Goal: Task Accomplishment & Management: Manage account settings

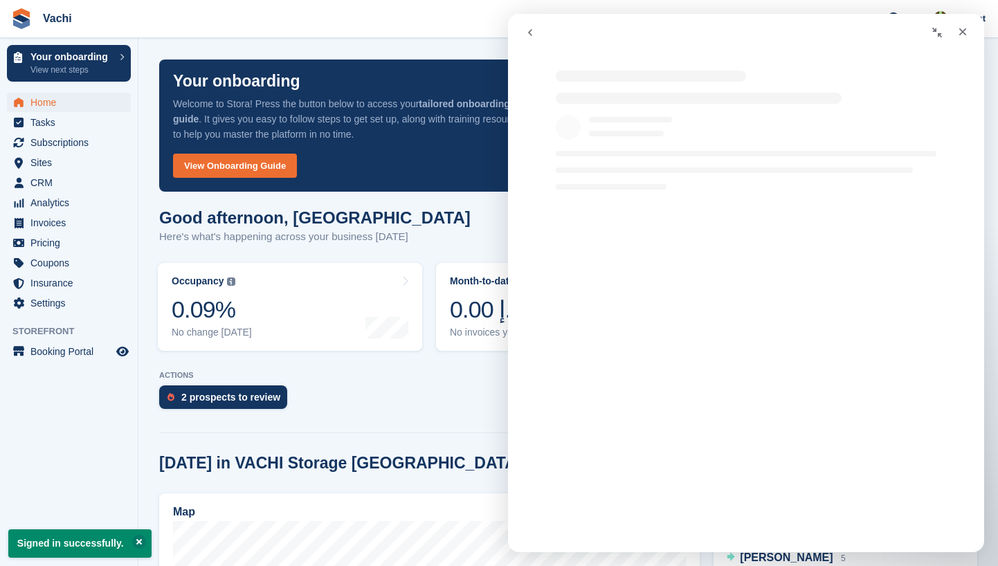
click at [963, 105] on div "Intercom messenger" at bounding box center [746, 123] width 476 height 133
click at [969, 36] on div "Close" at bounding box center [963, 31] width 25 height 25
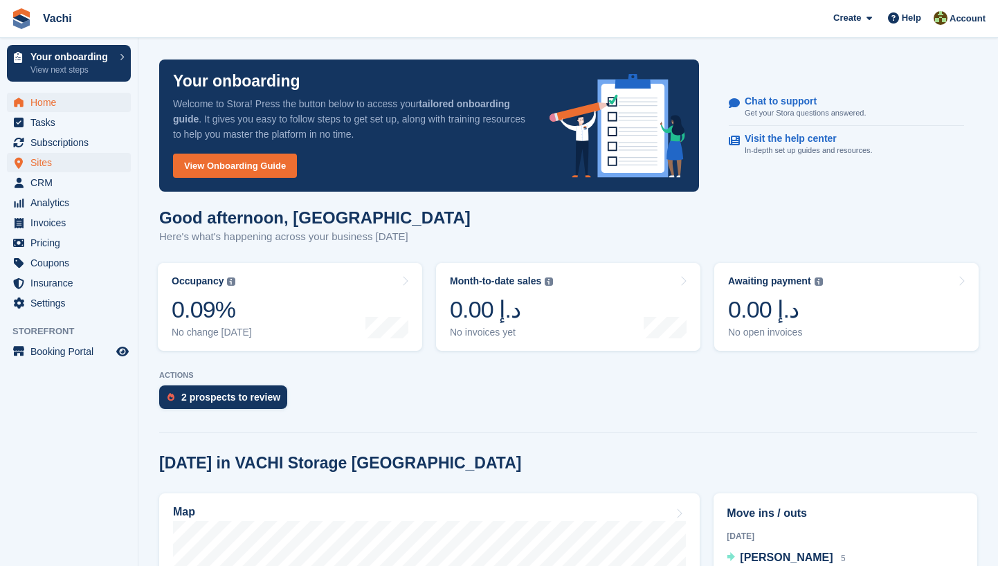
click at [64, 161] on span "Sites" at bounding box center [71, 162] width 83 height 19
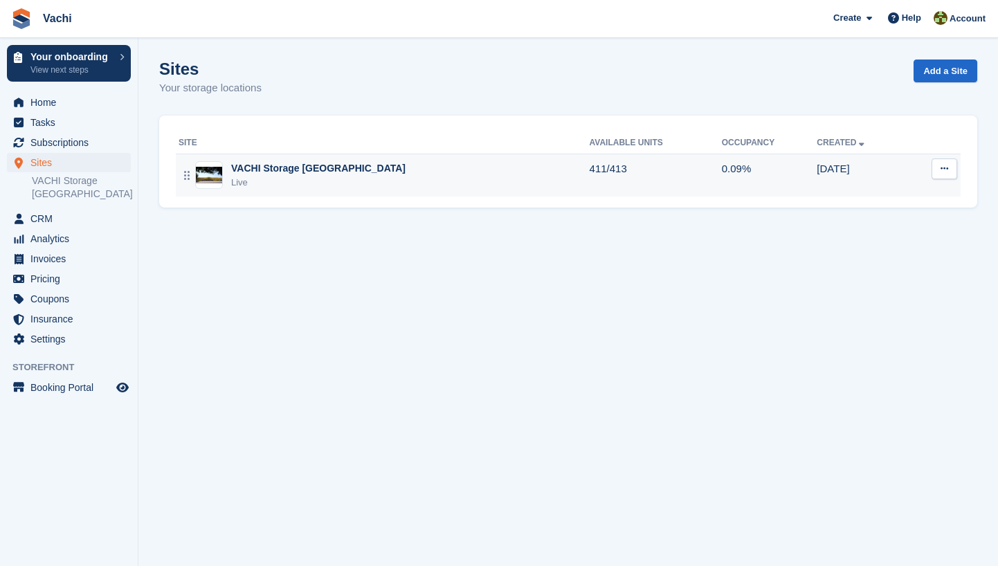
click at [285, 165] on div "VACHI Storage [GEOGRAPHIC_DATA]" at bounding box center [318, 168] width 174 height 15
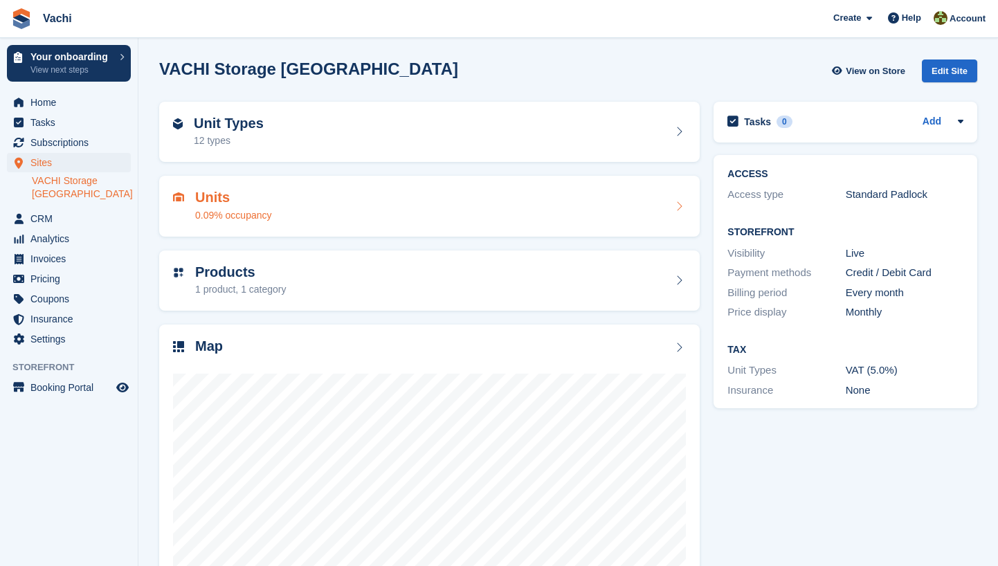
click at [298, 205] on div "Units 0.09% occupancy" at bounding box center [429, 206] width 513 height 33
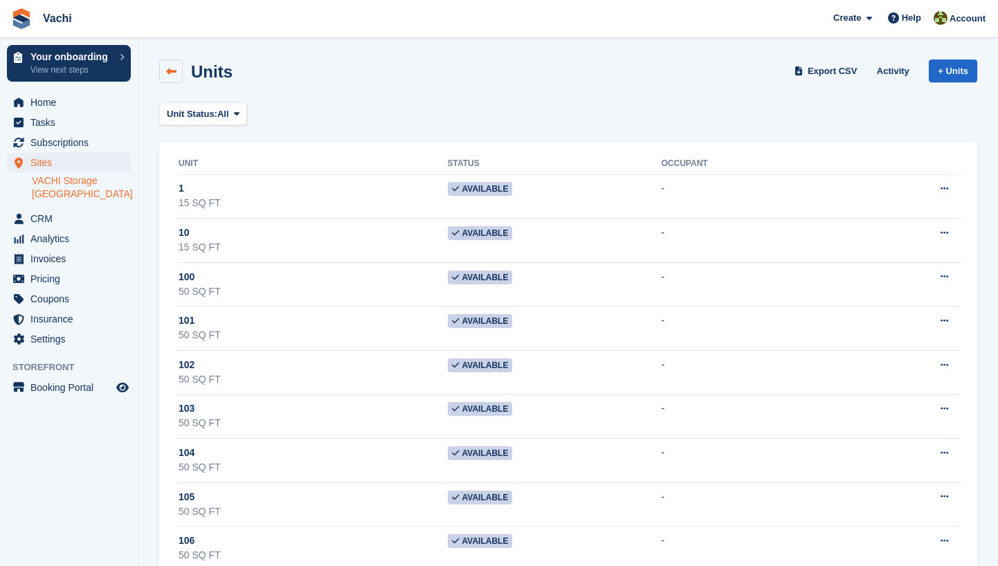
click at [172, 70] on icon at bounding box center [171, 71] width 10 height 10
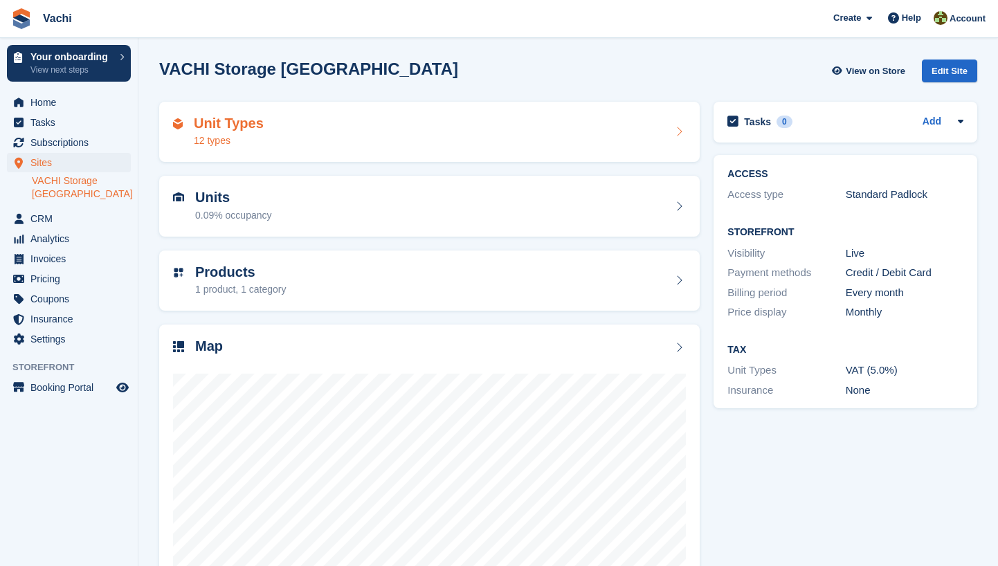
click at [358, 131] on div "Unit Types 12 types" at bounding box center [429, 132] width 513 height 33
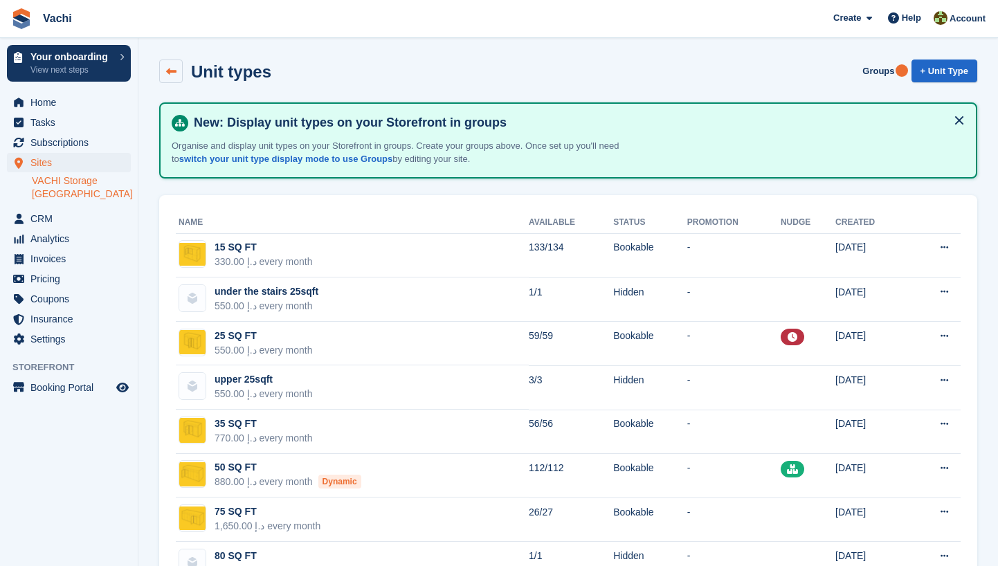
scroll to position [-1, 0]
click at [180, 73] on link at bounding box center [171, 72] width 24 height 24
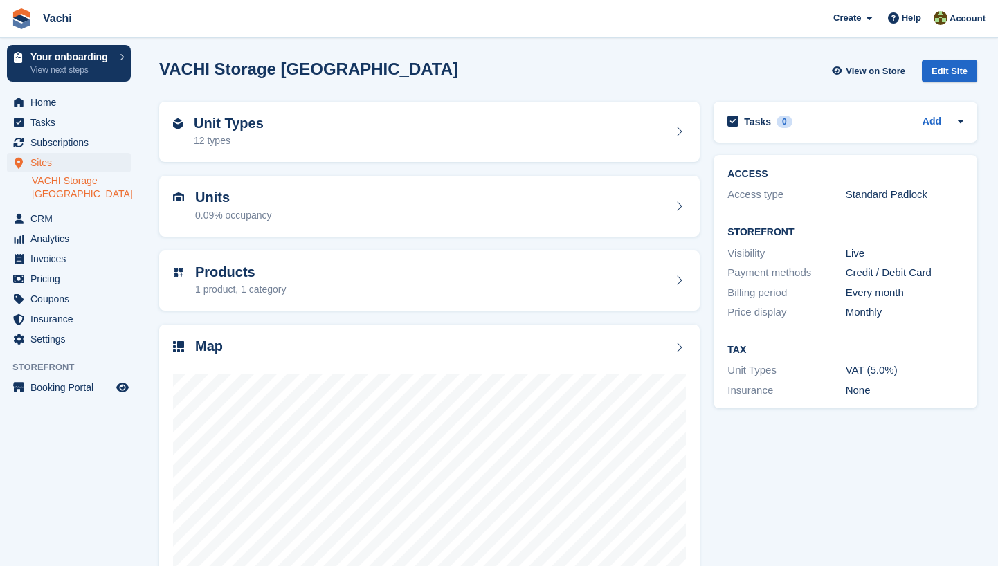
click at [571, 1] on span "Vachi Create Subscription Invoice Contact Deal Discount Page Help Chat Support …" at bounding box center [499, 18] width 998 height 37
click at [72, 330] on span "Settings" at bounding box center [71, 339] width 83 height 19
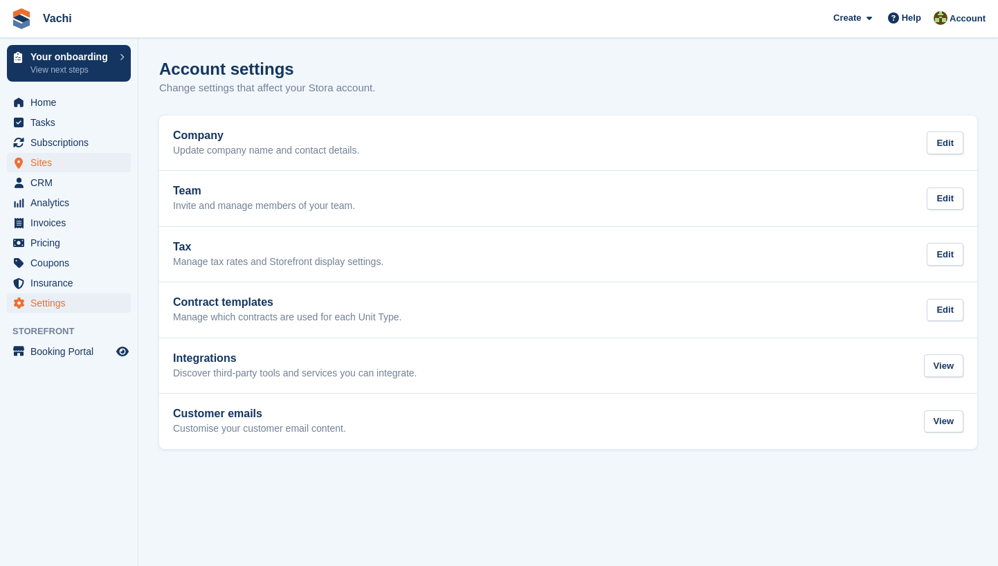
click at [55, 163] on span "Sites" at bounding box center [71, 162] width 83 height 19
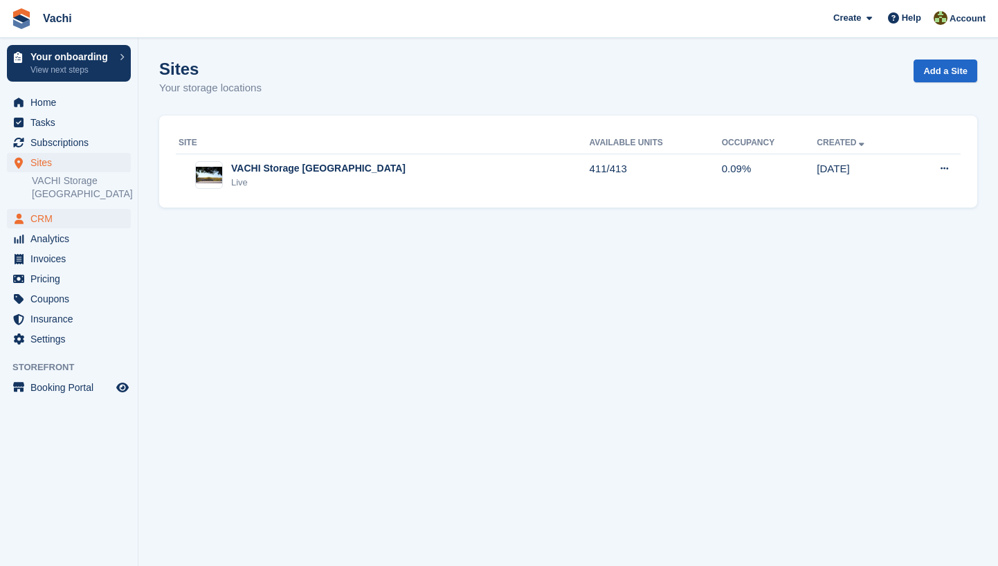
click at [65, 209] on span "CRM" at bounding box center [71, 218] width 83 height 19
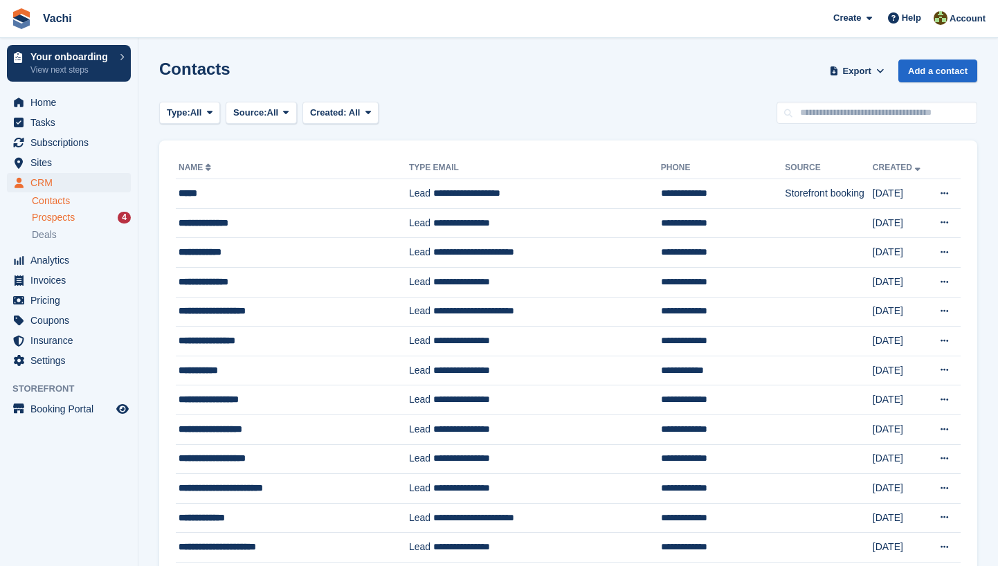
click at [69, 224] on link "Prospects 4" at bounding box center [81, 217] width 99 height 15
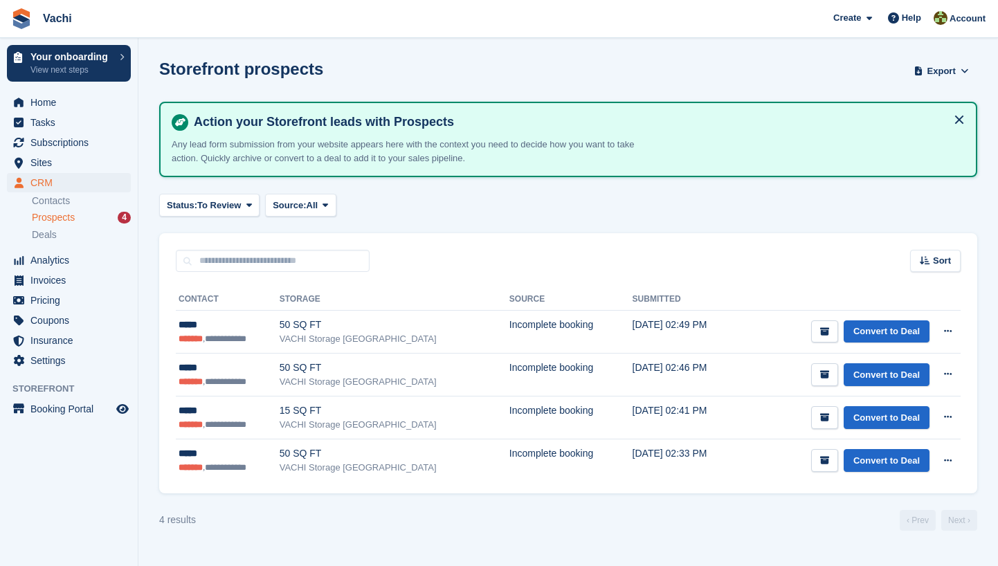
click at [69, 216] on span "Prospects" at bounding box center [53, 217] width 43 height 13
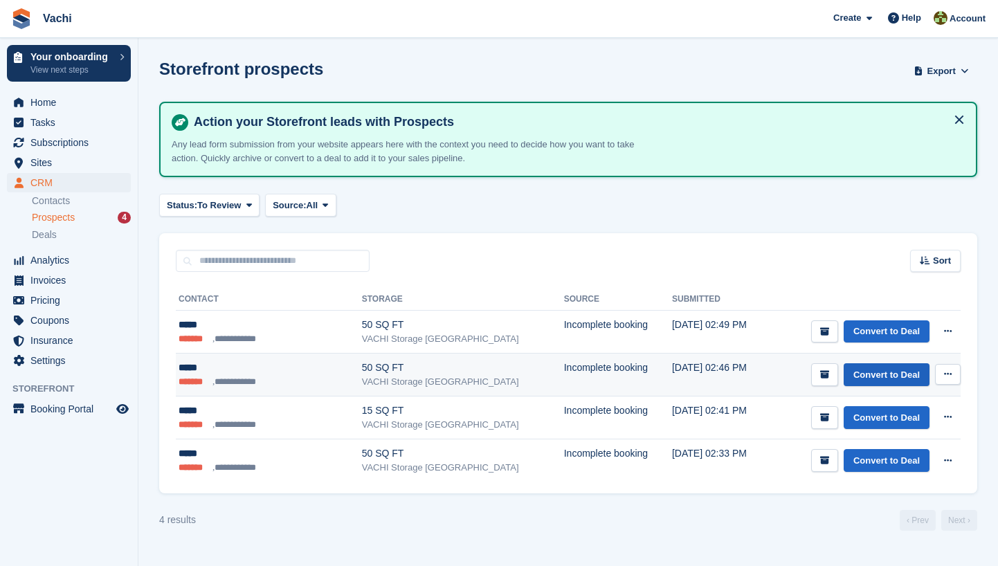
click at [896, 370] on link "Convert to Deal" at bounding box center [887, 374] width 86 height 23
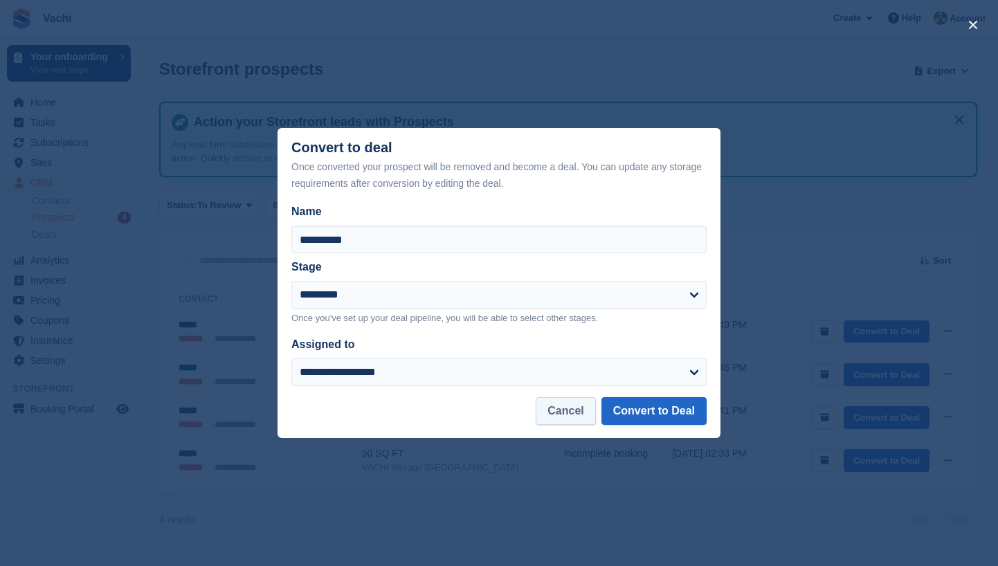
click at [571, 416] on button "Cancel" at bounding box center [566, 411] width 60 height 28
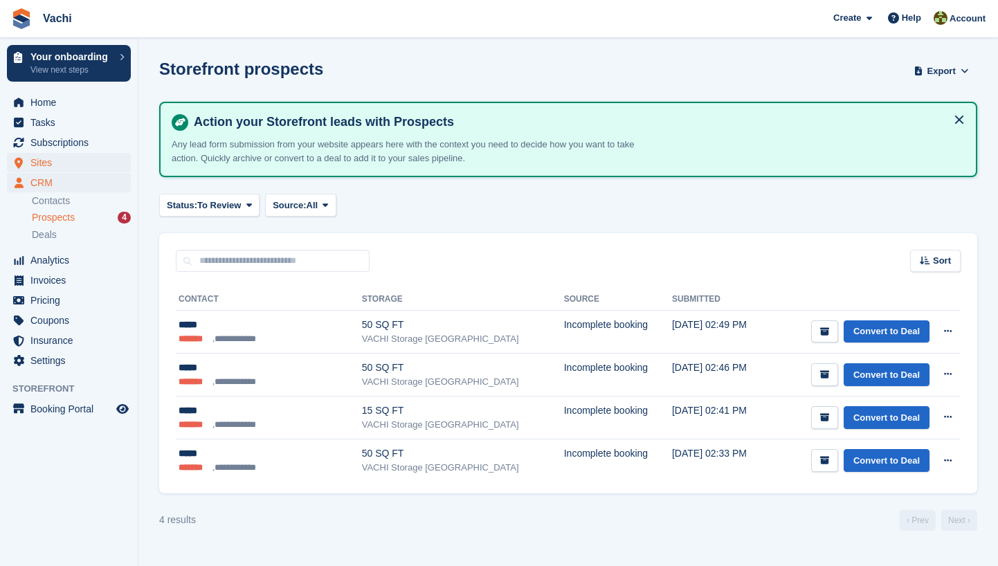
click at [63, 161] on span "Sites" at bounding box center [71, 162] width 83 height 19
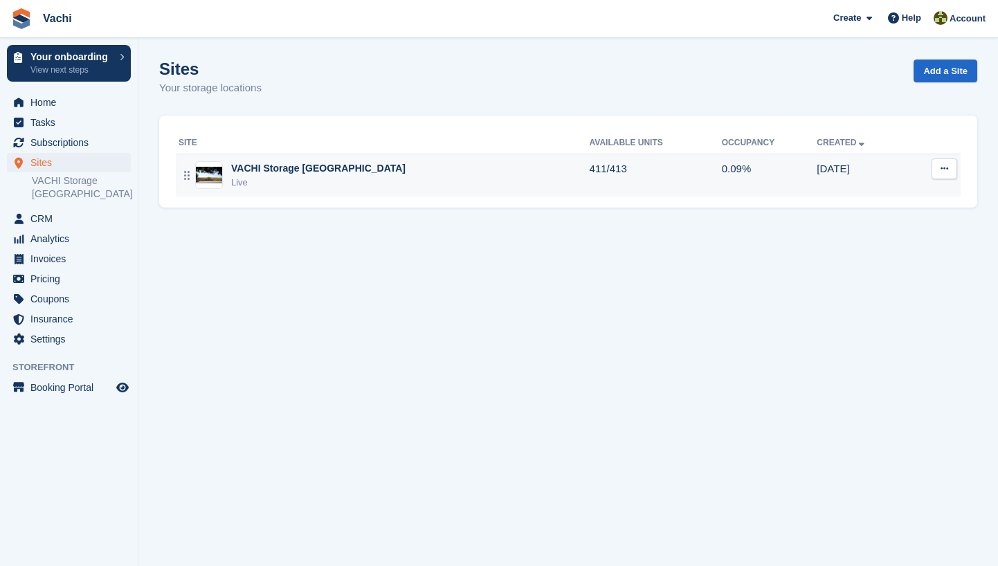
click at [288, 177] on div "Live" at bounding box center [318, 183] width 174 height 14
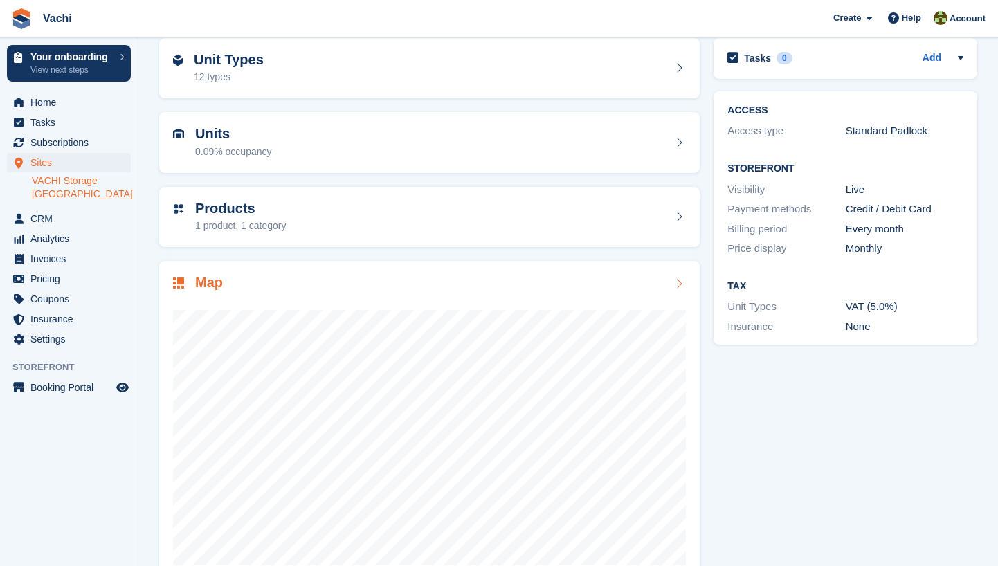
scroll to position [74, 0]
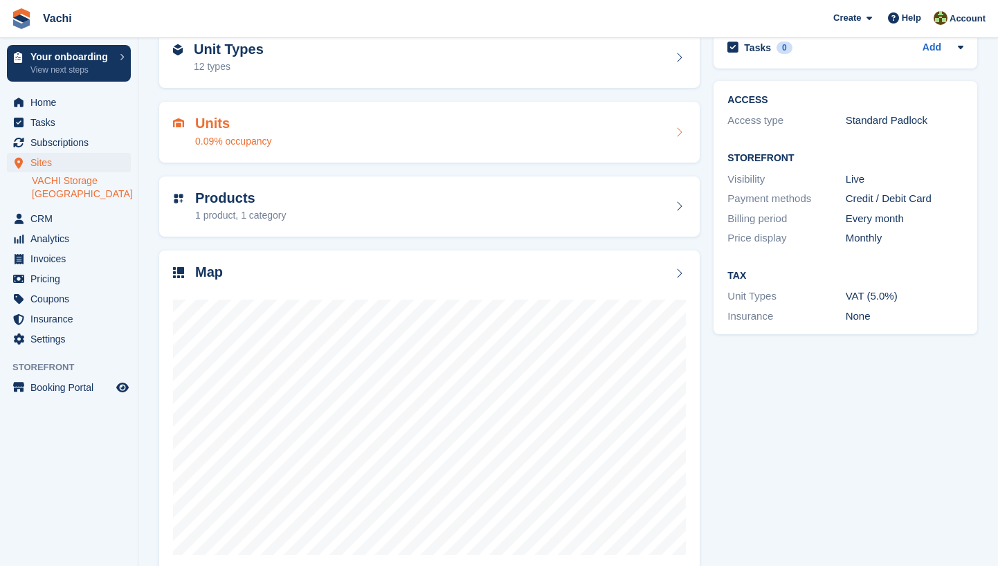
click at [280, 144] on div "Units 0.09% occupancy" at bounding box center [429, 132] width 513 height 33
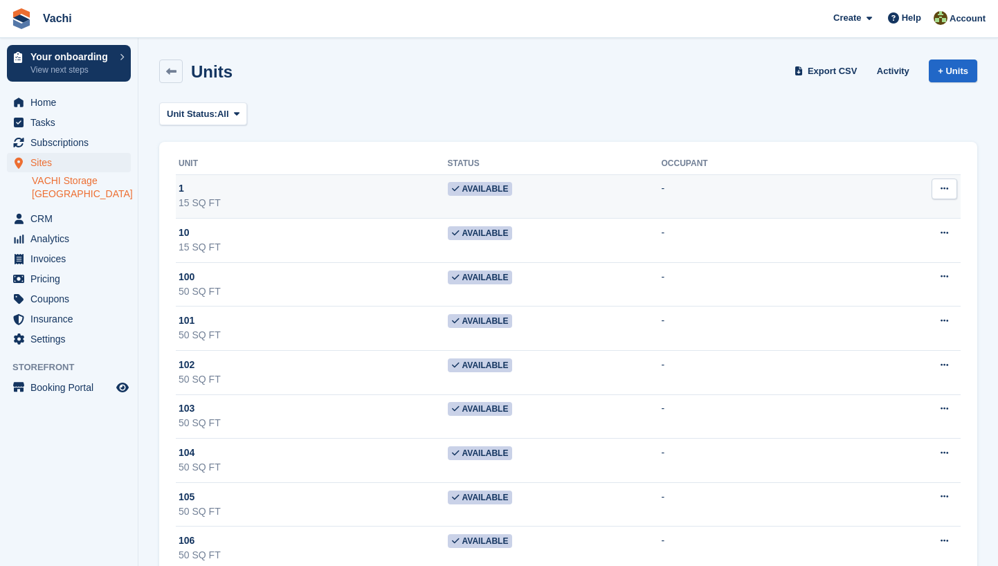
click at [304, 195] on div "1" at bounding box center [313, 188] width 269 height 15
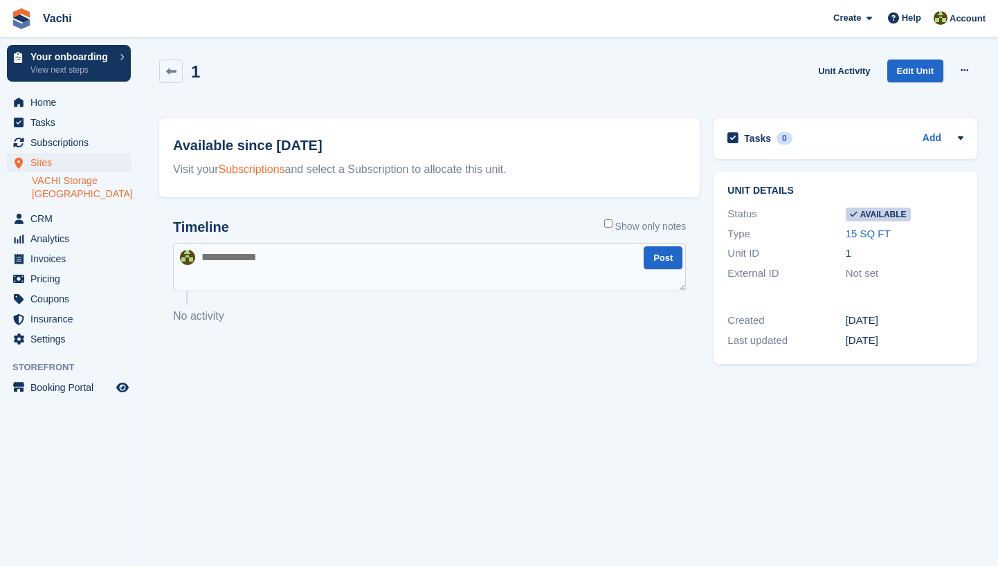
click at [276, 168] on link "Subscriptions" at bounding box center [252, 169] width 66 height 12
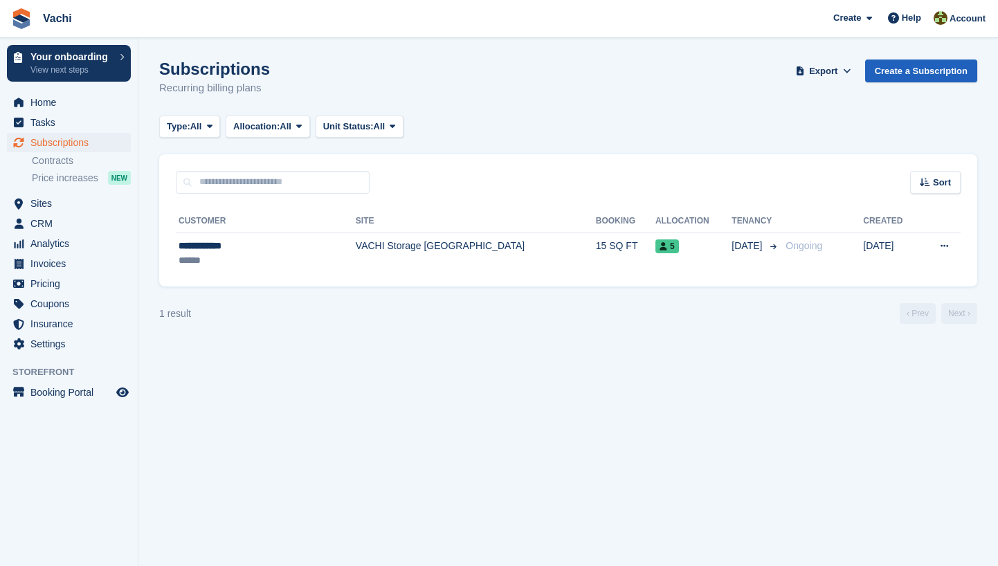
click at [942, 67] on link "Create a Subscription" at bounding box center [921, 71] width 112 height 23
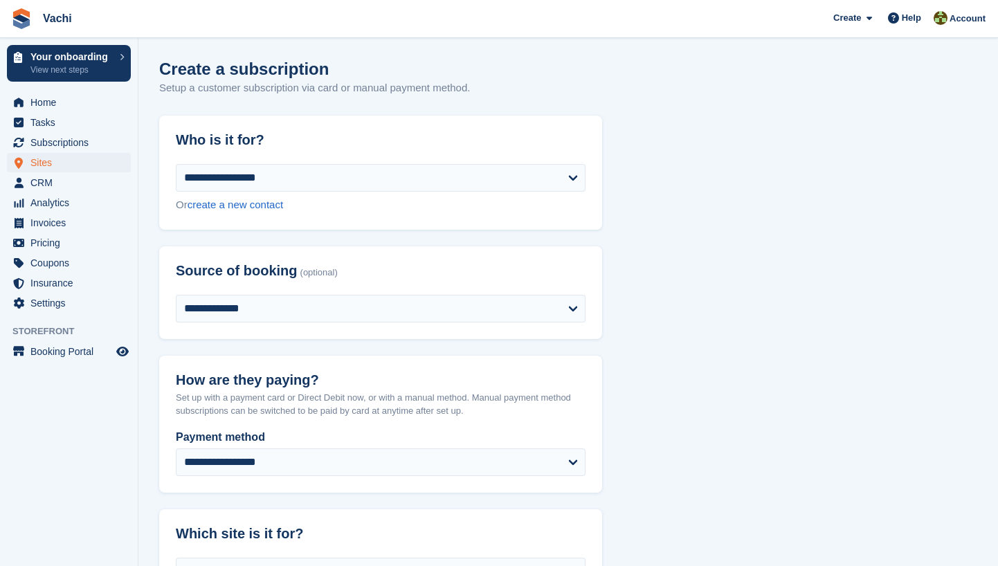
click at [55, 165] on span "Sites" at bounding box center [71, 162] width 83 height 19
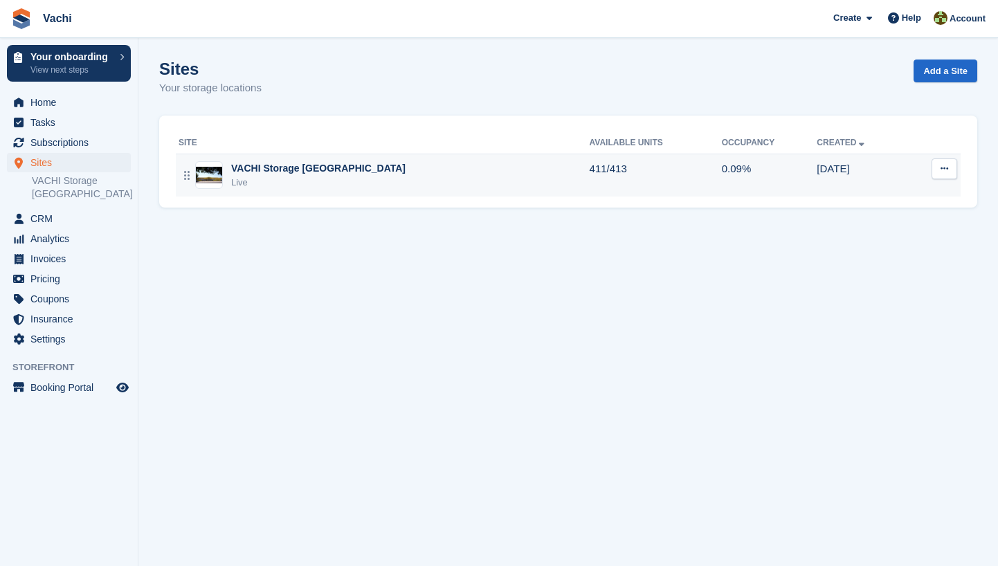
click at [252, 172] on div "VACHI Storage [GEOGRAPHIC_DATA]" at bounding box center [318, 168] width 174 height 15
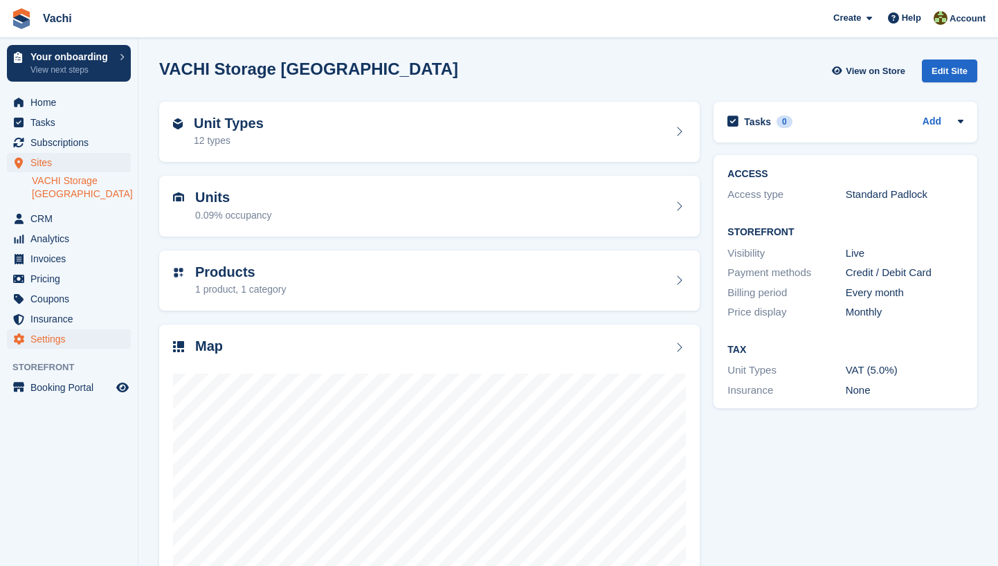
click at [55, 330] on span "Settings" at bounding box center [71, 339] width 83 height 19
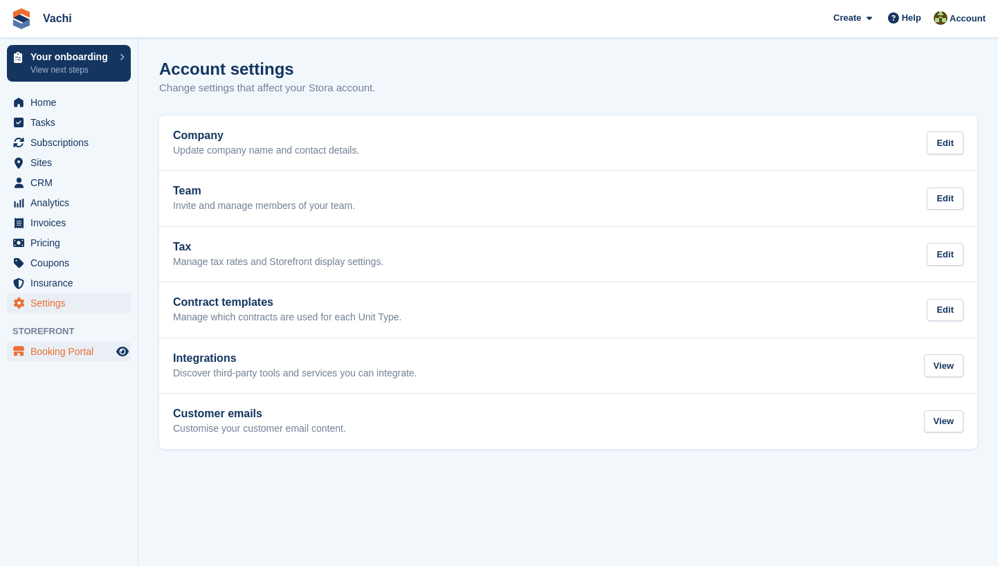
click at [42, 352] on span "Booking Portal" at bounding box center [71, 351] width 83 height 19
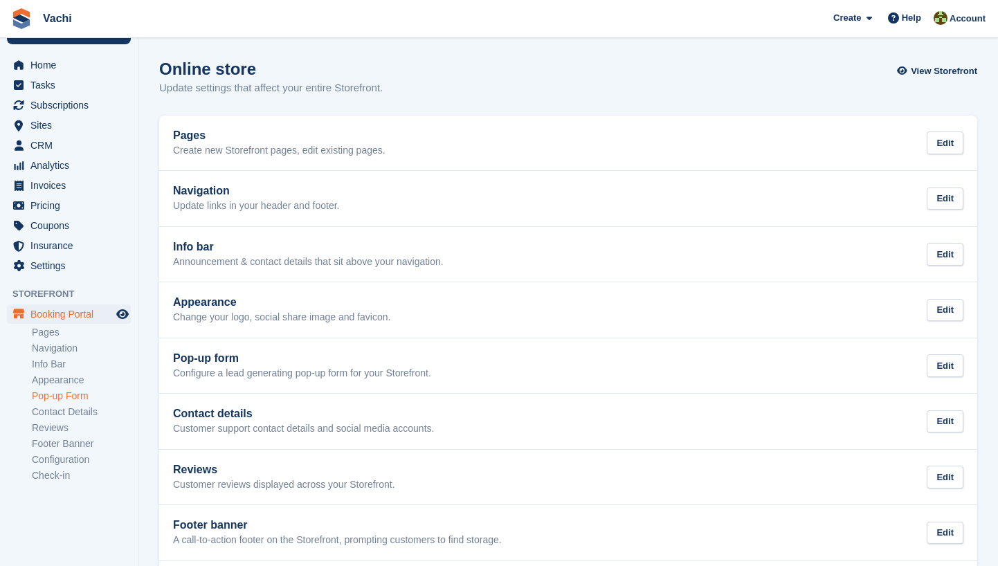
scroll to position [37, 0]
click at [75, 414] on link "Contact Details" at bounding box center [81, 412] width 99 height 13
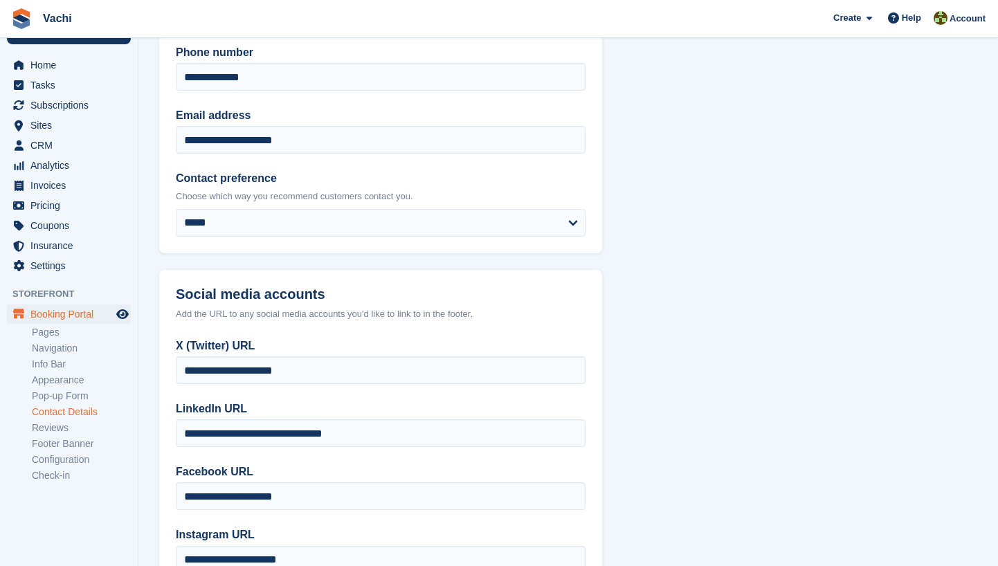
scroll to position [37, 0]
click at [64, 430] on link "Reviews" at bounding box center [81, 428] width 99 height 13
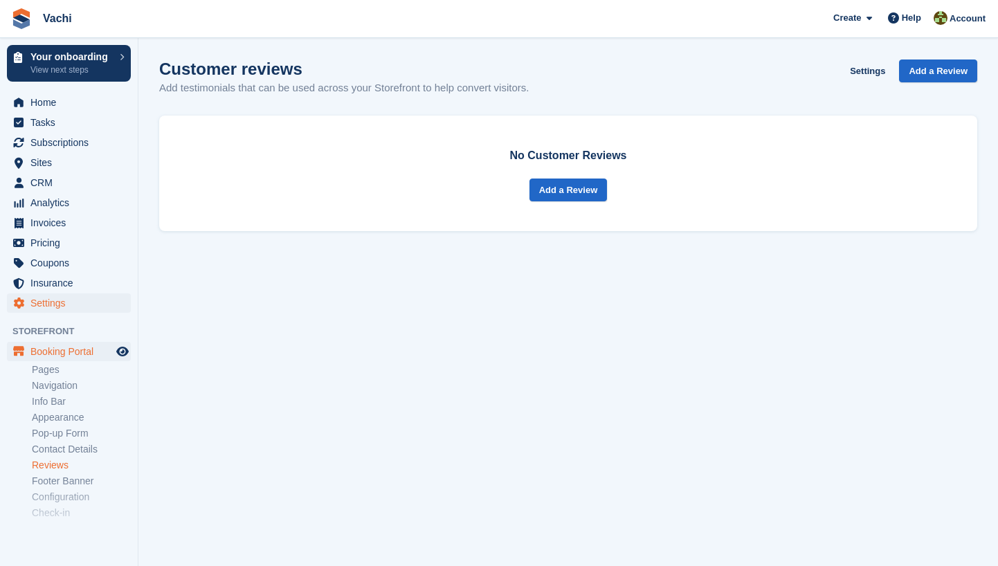
click at [60, 300] on span "Settings" at bounding box center [71, 303] width 83 height 19
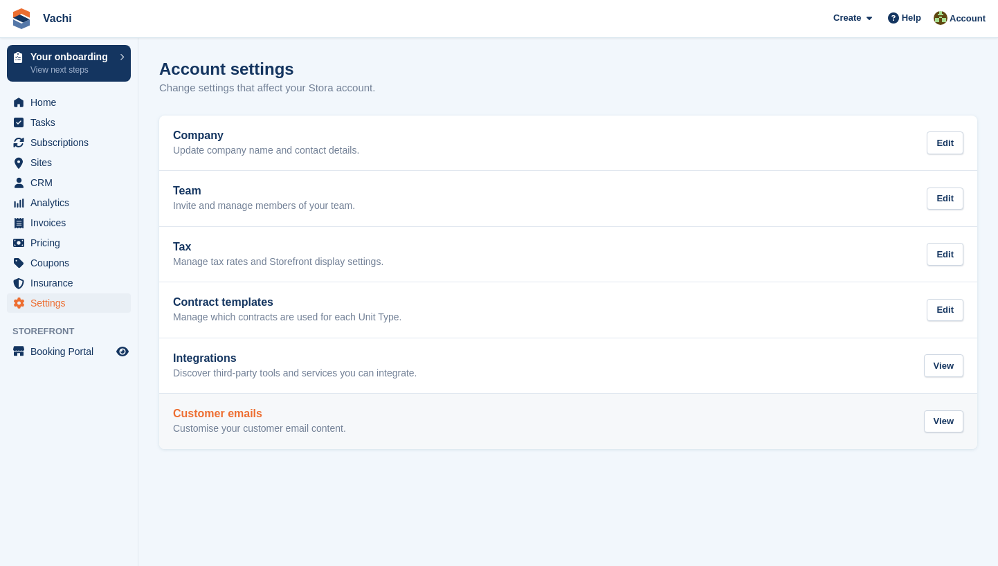
click at [275, 408] on h2 "Customer emails" at bounding box center [259, 414] width 173 height 12
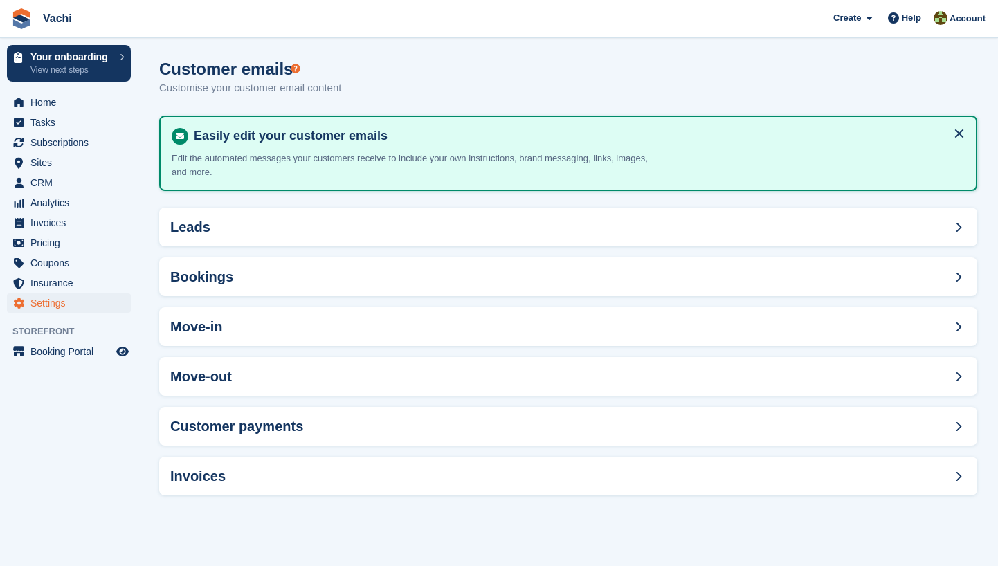
click at [70, 305] on span "Settings" at bounding box center [71, 303] width 83 height 19
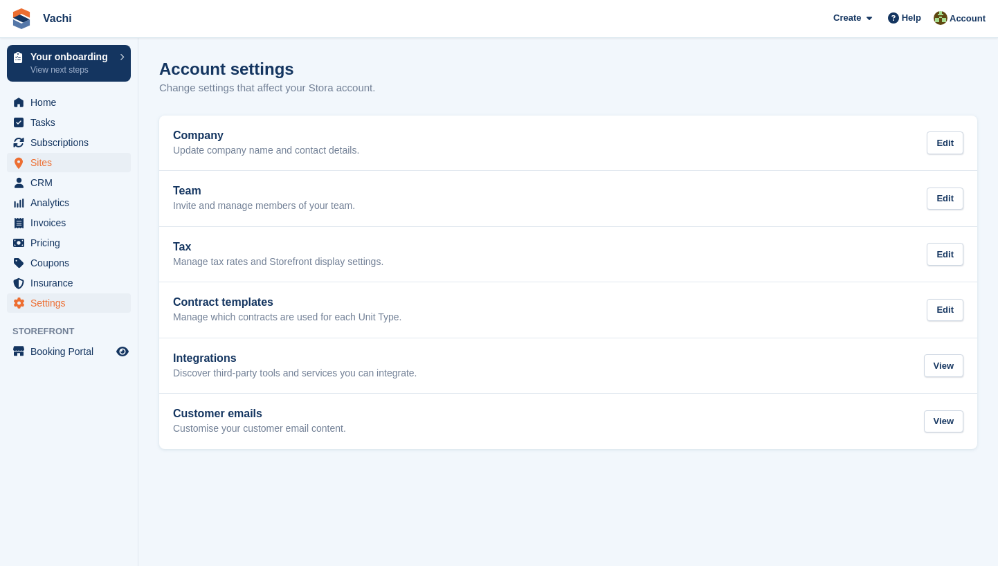
click at [70, 169] on span "Sites" at bounding box center [71, 162] width 83 height 19
click at [74, 144] on span "Subscriptions" at bounding box center [71, 142] width 83 height 19
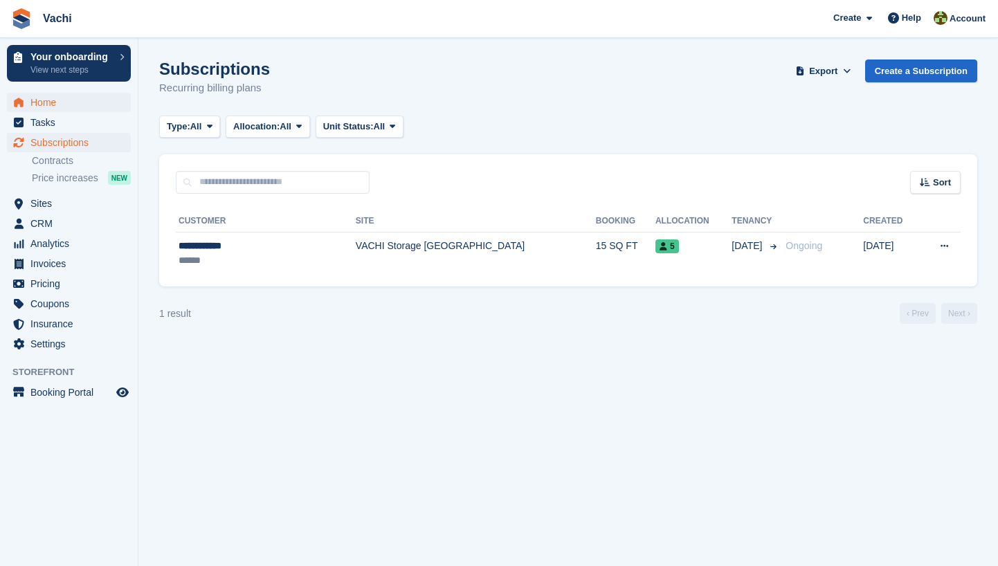
click at [70, 102] on span "Home" at bounding box center [71, 102] width 83 height 19
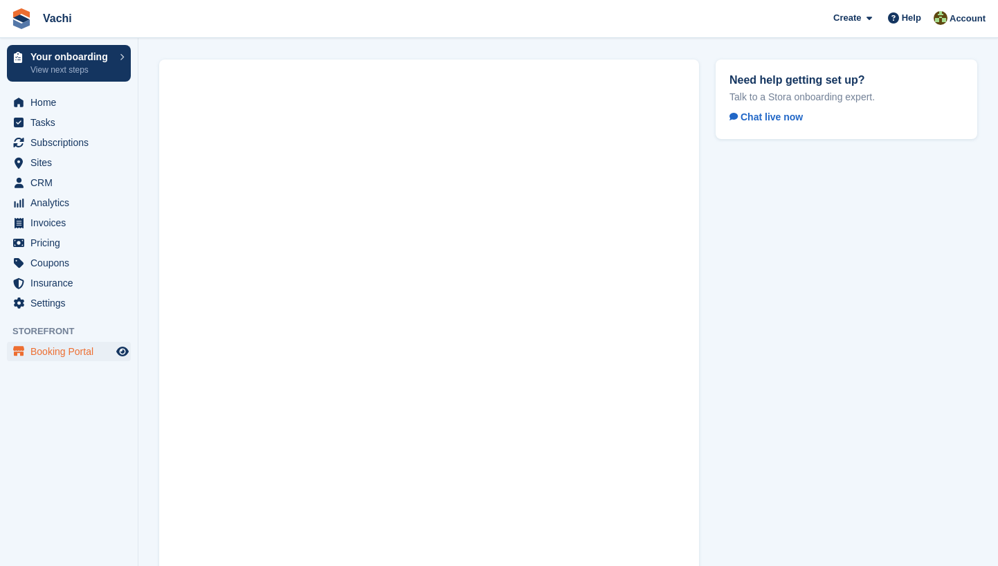
click at [58, 352] on span "Booking Portal" at bounding box center [71, 351] width 83 height 19
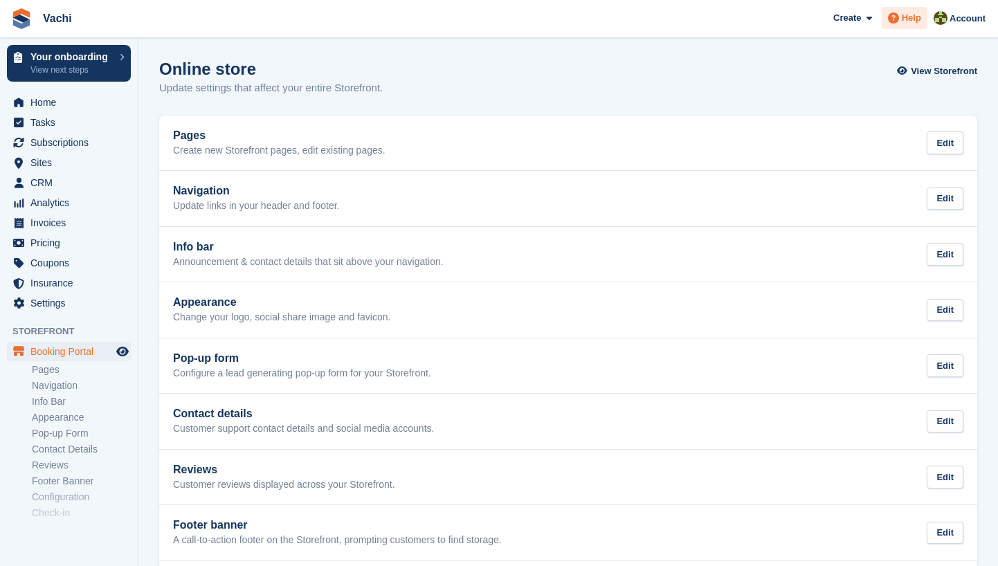
click at [897, 23] on icon at bounding box center [893, 17] width 11 height 11
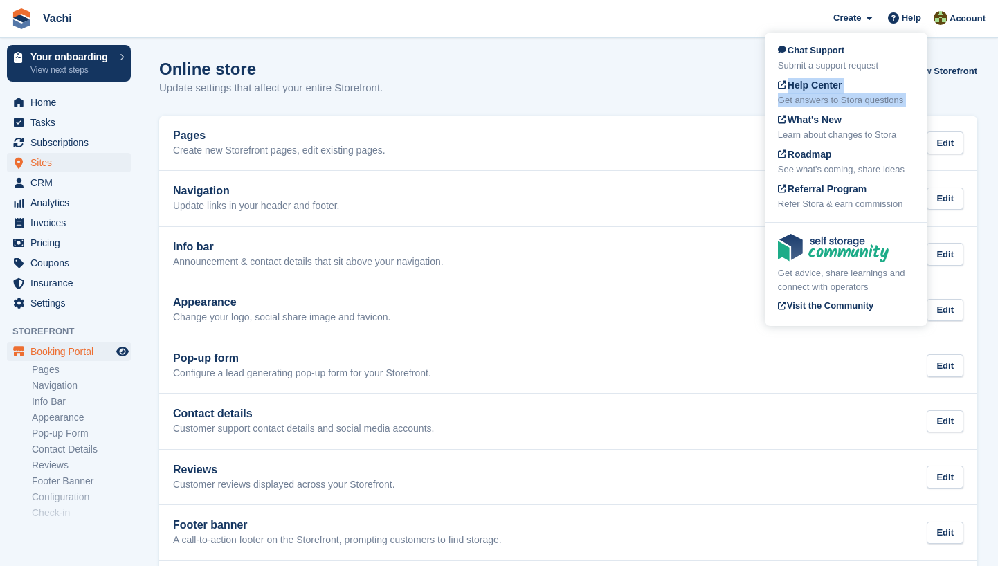
click at [75, 162] on span "Sites" at bounding box center [71, 162] width 83 height 19
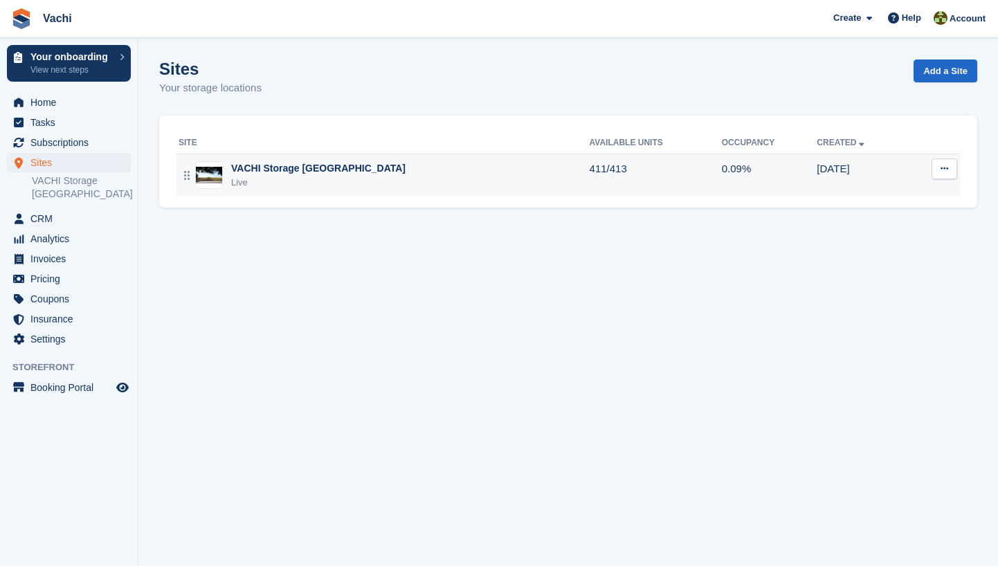
click at [946, 171] on icon at bounding box center [945, 168] width 8 height 9
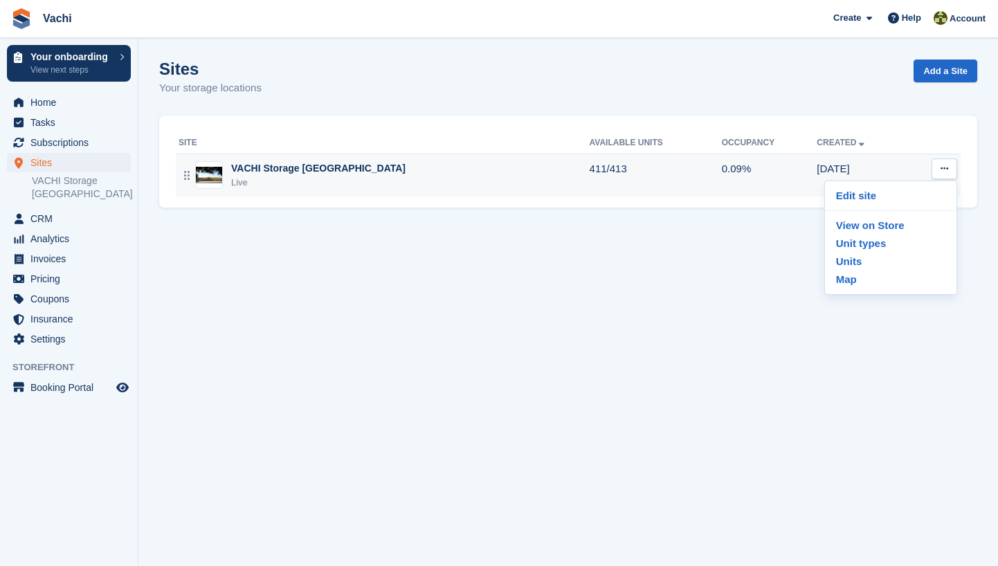
click at [624, 179] on td "411/413" at bounding box center [656, 175] width 132 height 43
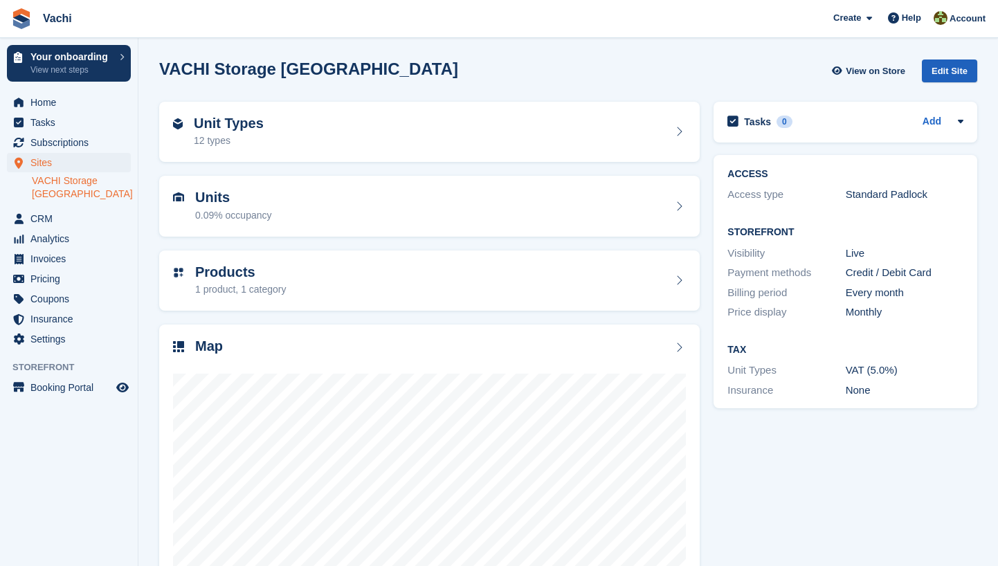
click at [960, 71] on div "Edit Site" at bounding box center [949, 71] width 55 height 23
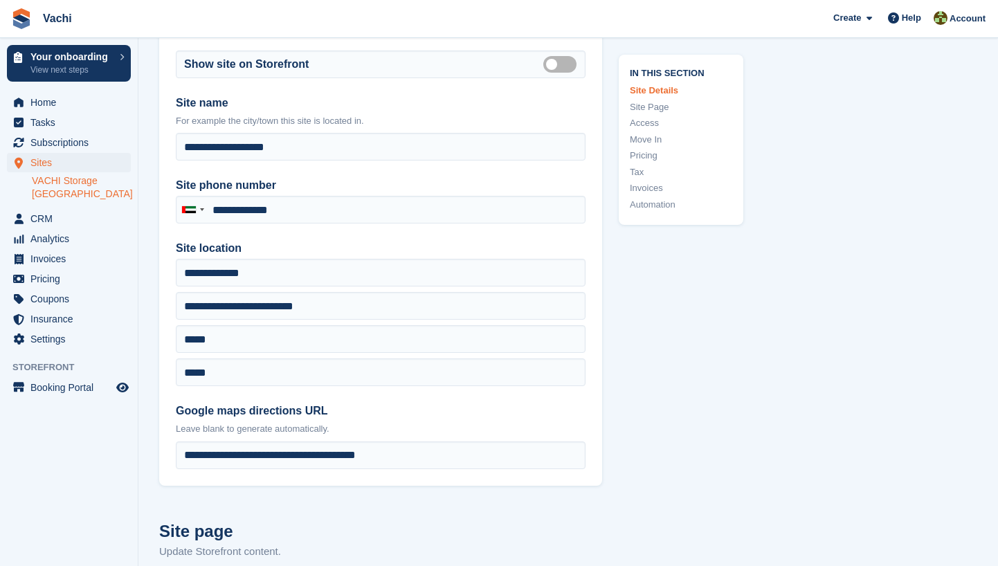
type input "**********"
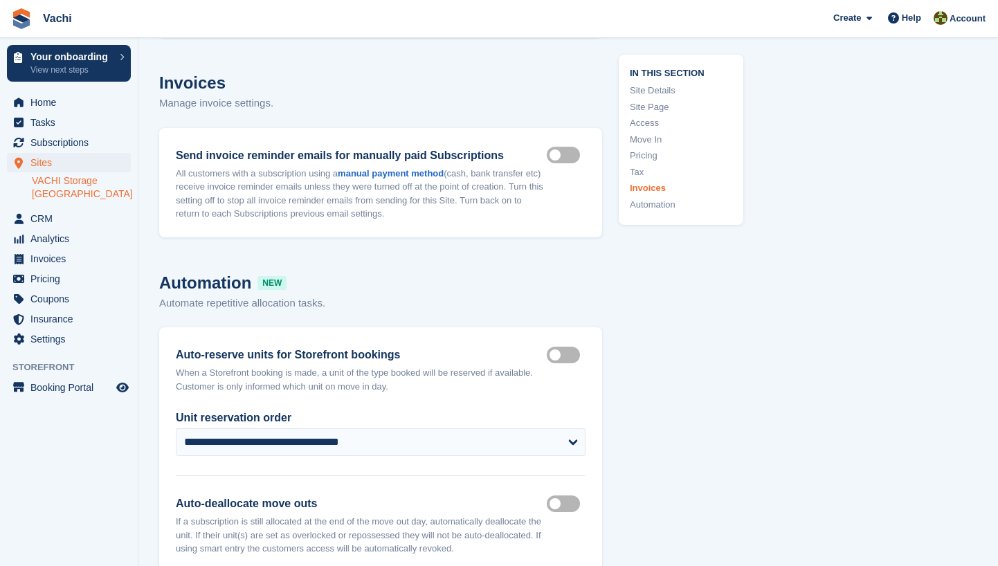
scroll to position [4723, 0]
click at [560, 353] on label "Auto reserve on storefront" at bounding box center [566, 354] width 39 height 2
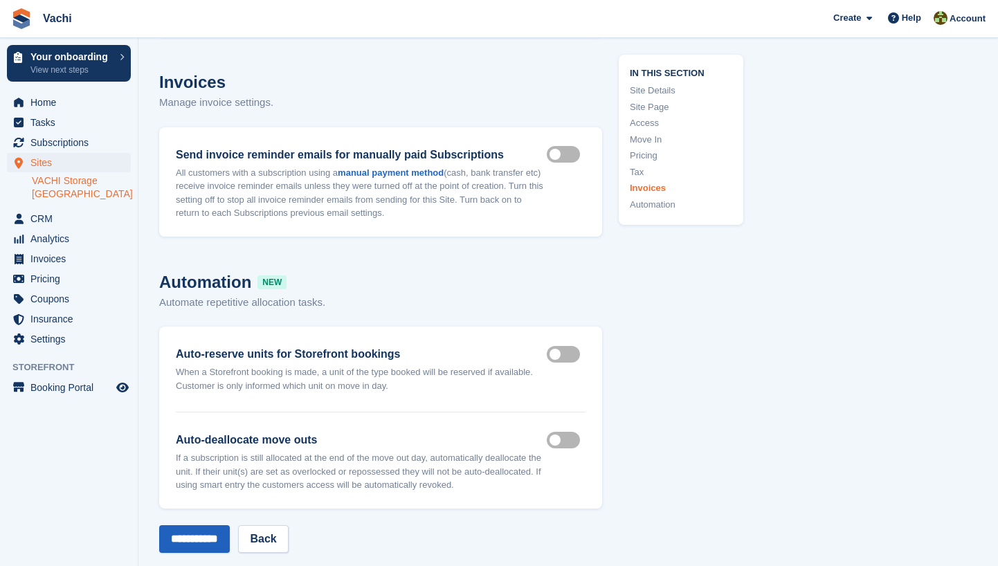
click at [204, 526] on input "**********" at bounding box center [194, 540] width 71 height 28
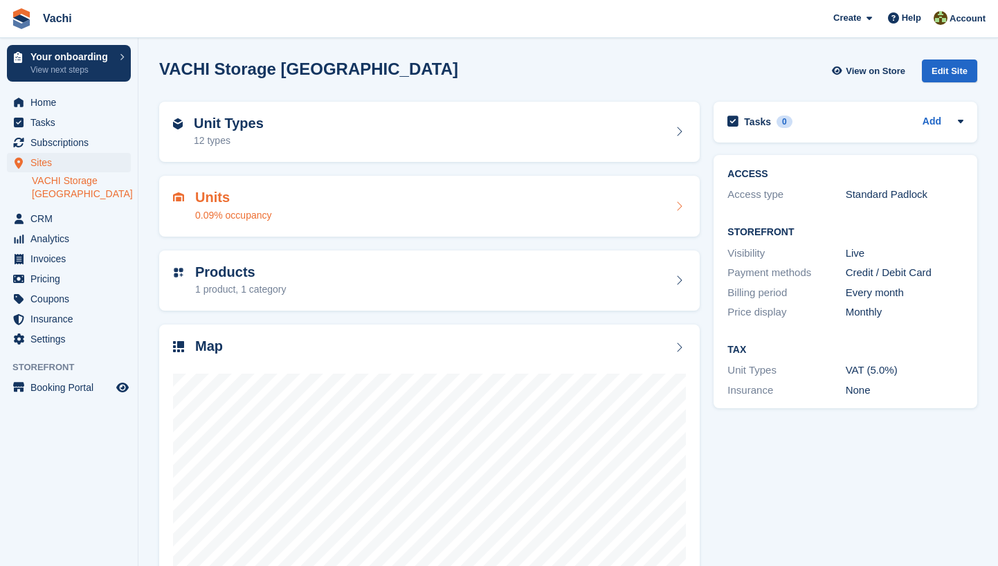
click at [260, 203] on h2 "Units" at bounding box center [233, 198] width 77 height 16
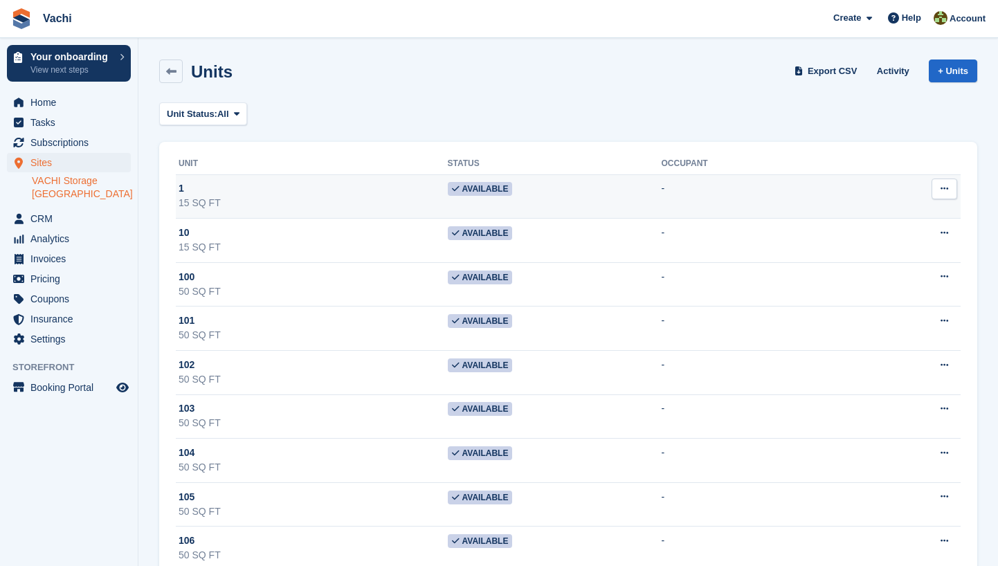
click at [948, 190] on icon at bounding box center [945, 188] width 8 height 9
click at [905, 231] on p "Unit activity" at bounding box center [891, 234] width 120 height 18
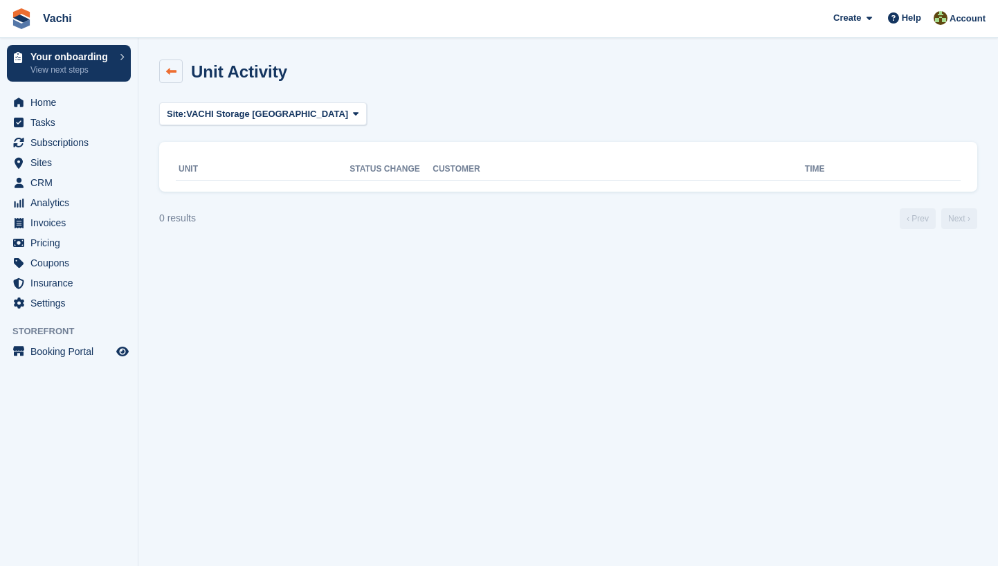
click at [173, 73] on icon at bounding box center [171, 71] width 10 height 10
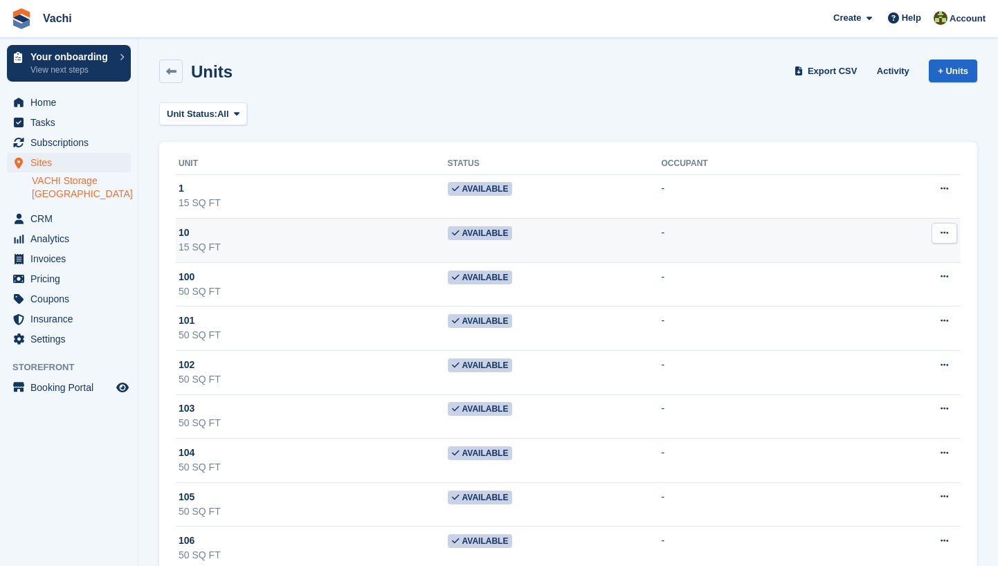
click at [388, 235] on div "10" at bounding box center [313, 233] width 269 height 15
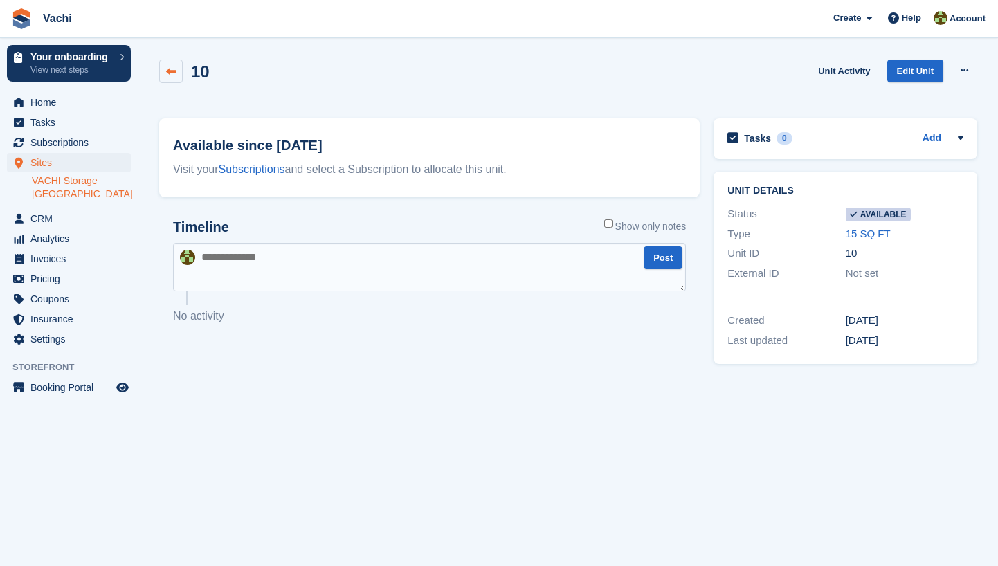
click at [173, 69] on icon at bounding box center [171, 71] width 10 height 10
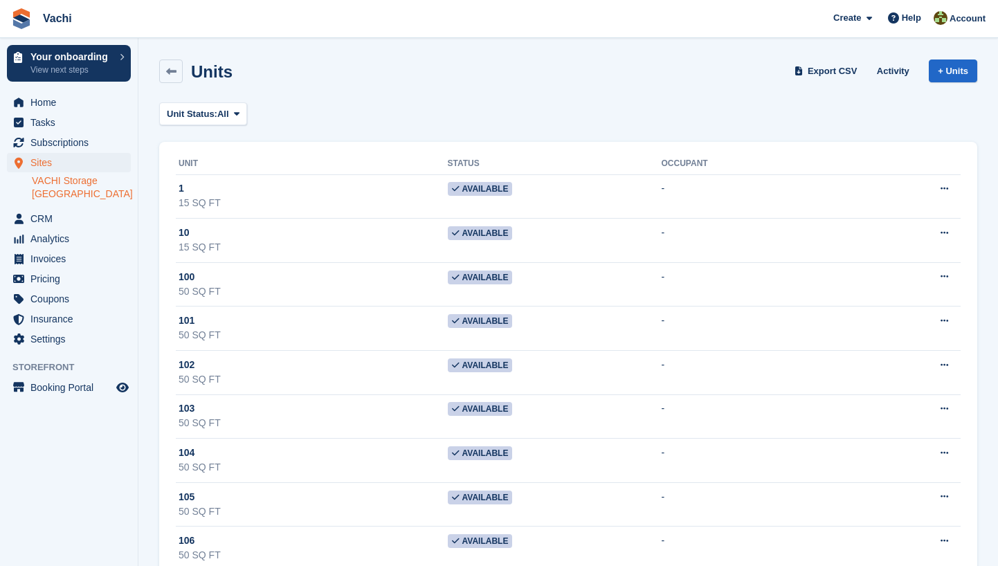
click at [169, 67] on icon at bounding box center [171, 71] width 10 height 10
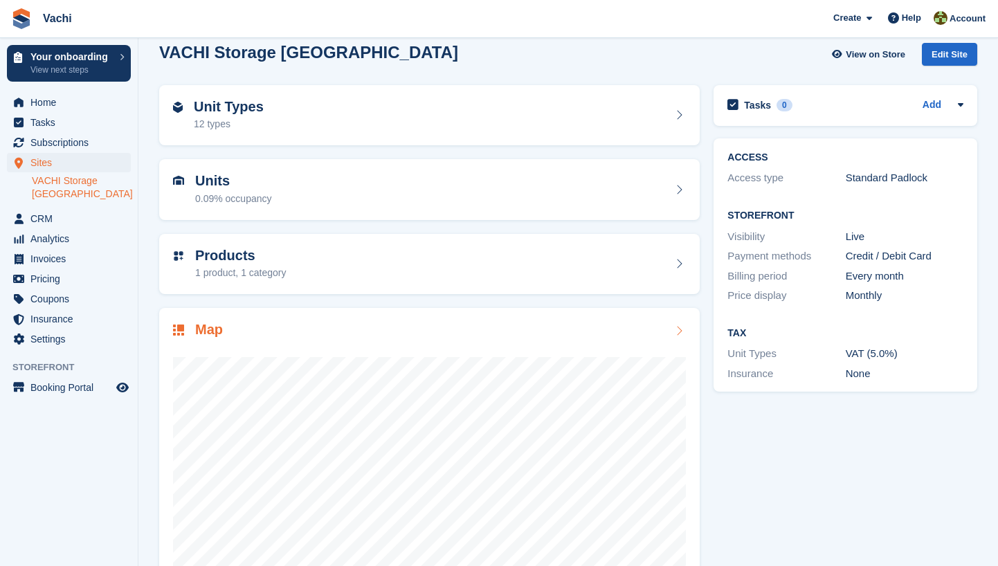
scroll to position [19, 0]
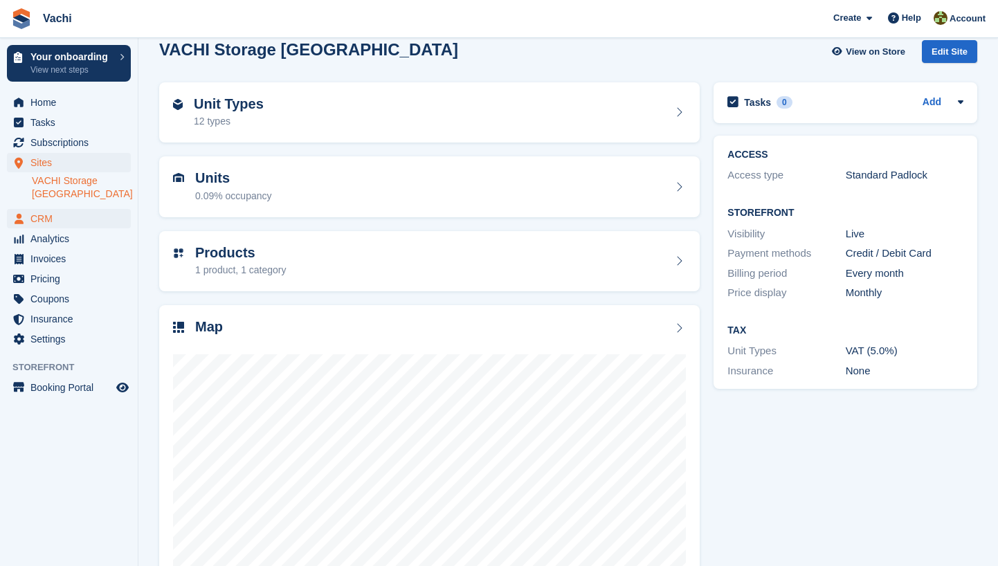
click at [64, 213] on span "CRM" at bounding box center [71, 218] width 83 height 19
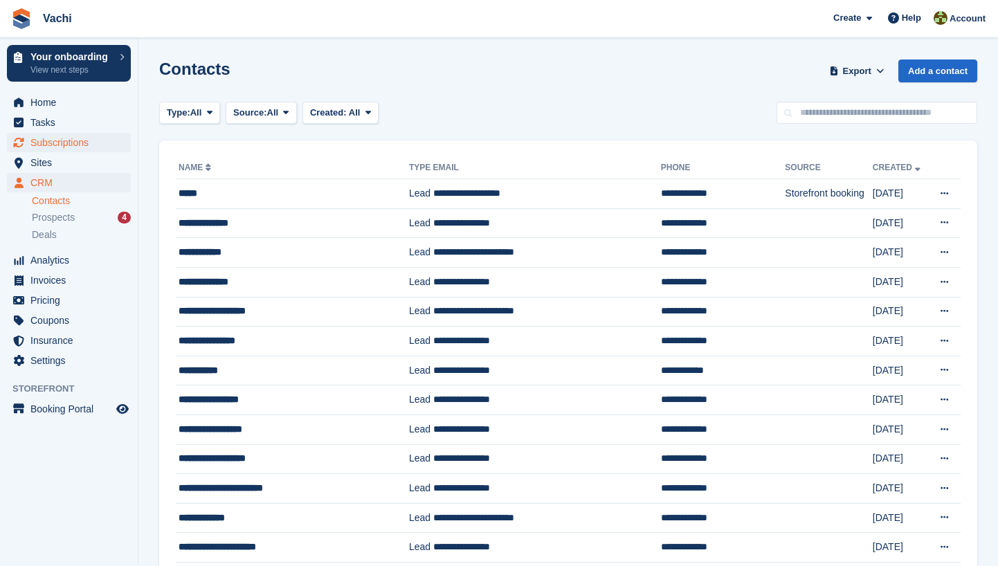
click at [70, 137] on span "Subscriptions" at bounding box center [71, 142] width 83 height 19
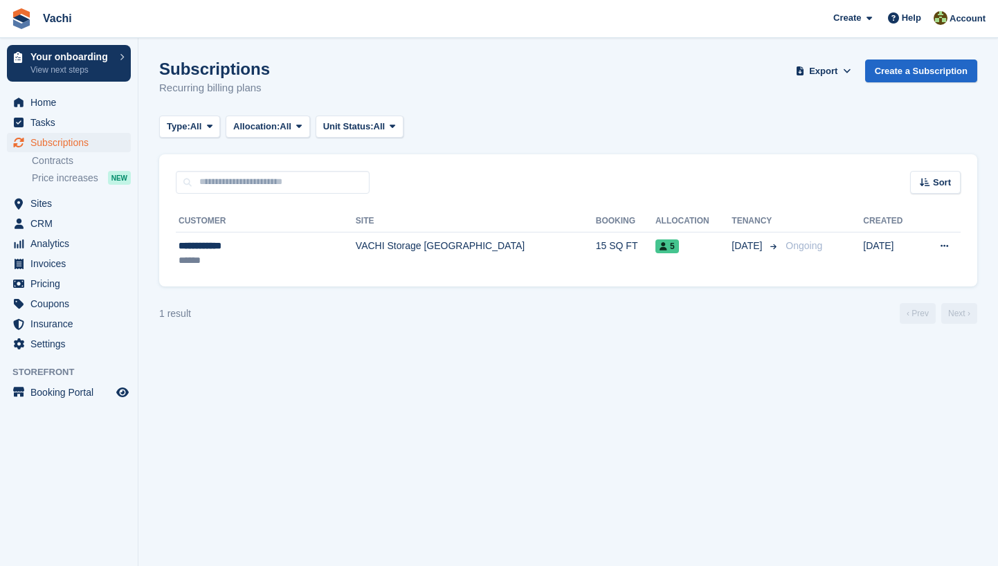
click at [916, 82] on div "Subscriptions Recurring billing plans Export Export Subscriptions Export a CSV …" at bounding box center [568, 86] width 818 height 53
click at [914, 73] on link "Create a Subscription" at bounding box center [921, 71] width 112 height 23
